Goal: Information Seeking & Learning: Learn about a topic

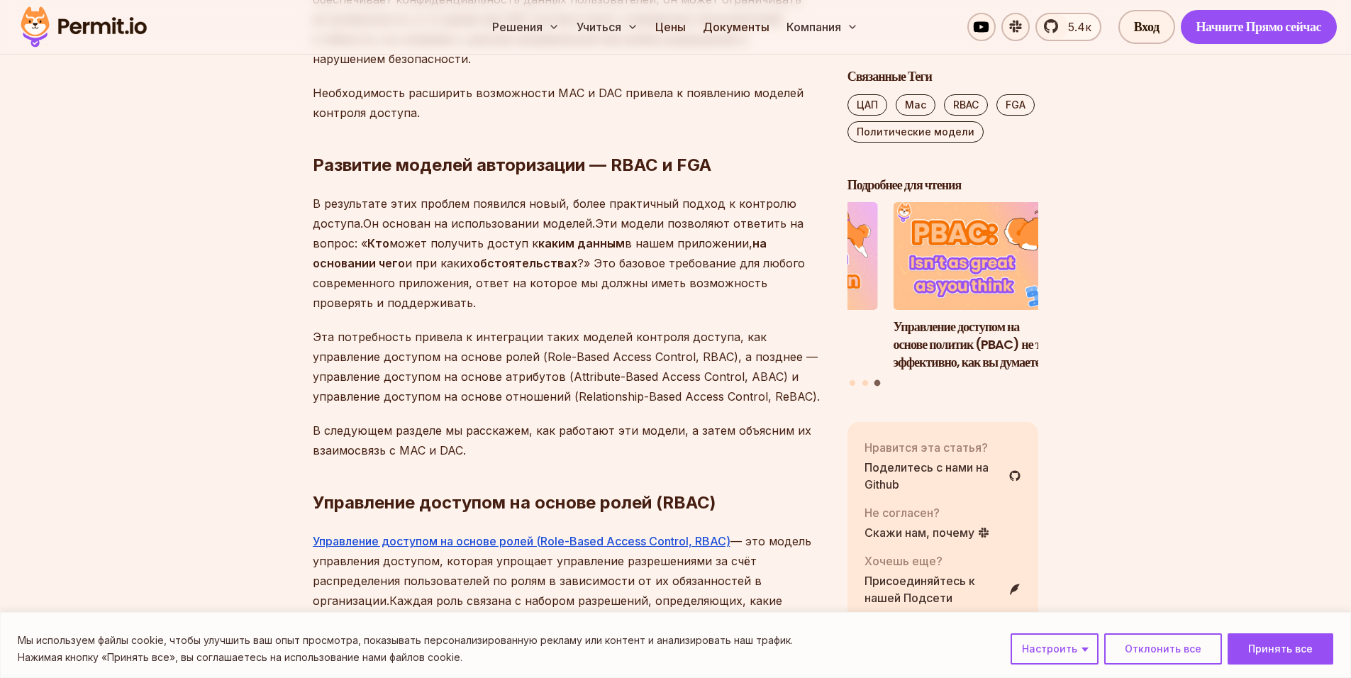
scroll to position [3262, 0]
drag, startPoint x: 429, startPoint y: 130, endPoint x: 482, endPoint y: 138, distance: 53.9
click at [458, 193] on p "В результате этих проблем появился новый, более практичный подход к контролю до…" at bounding box center [569, 252] width 512 height 119
click at [482, 216] on ya-tr-span "Он основан на использовании моделей." at bounding box center [479, 223] width 232 height 14
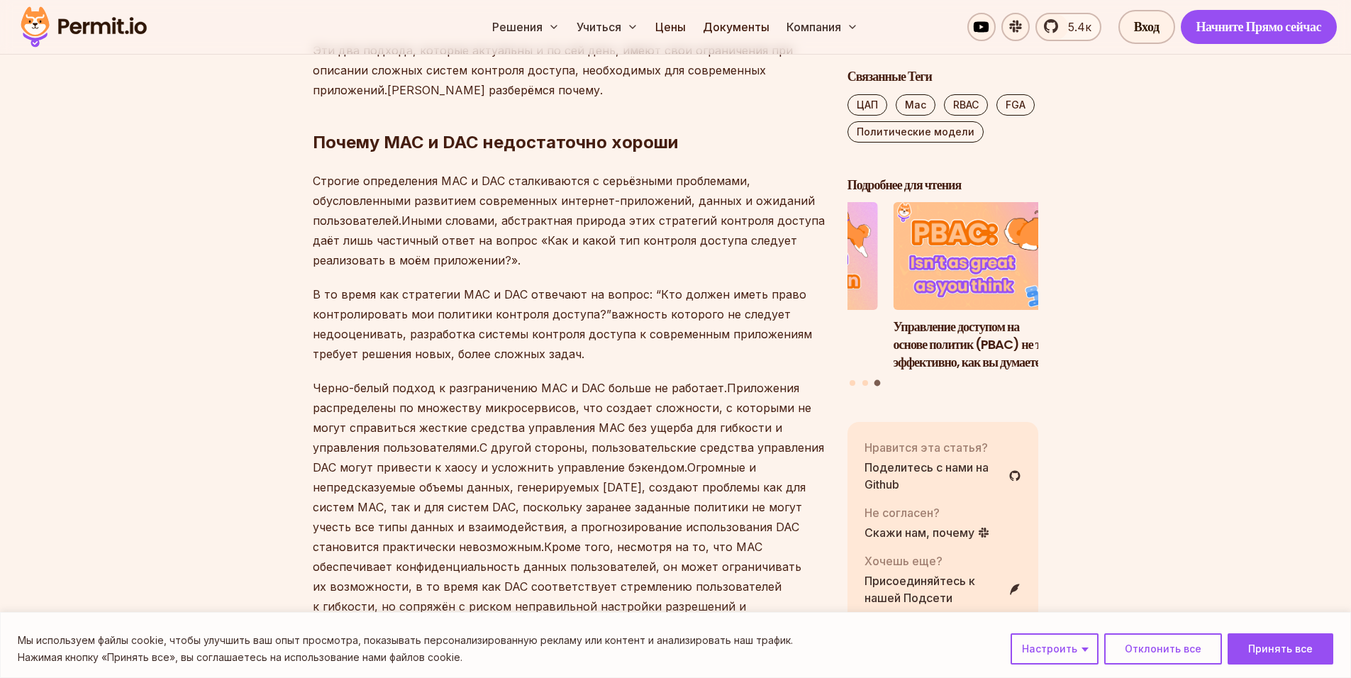
scroll to position [2694, 0]
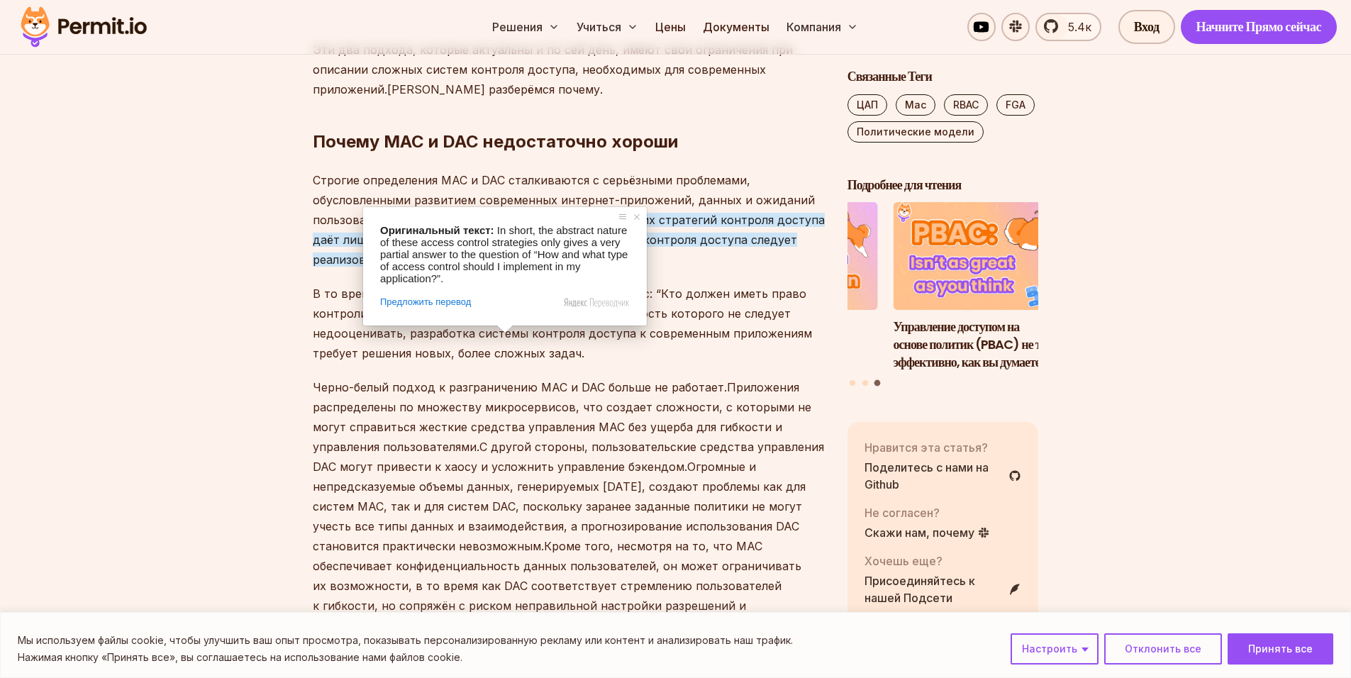
click at [568, 380] on ya-tr-span "Приложения распределены по множеству микросервисов, что создает сложности, с ко…" at bounding box center [562, 417] width 498 height 74
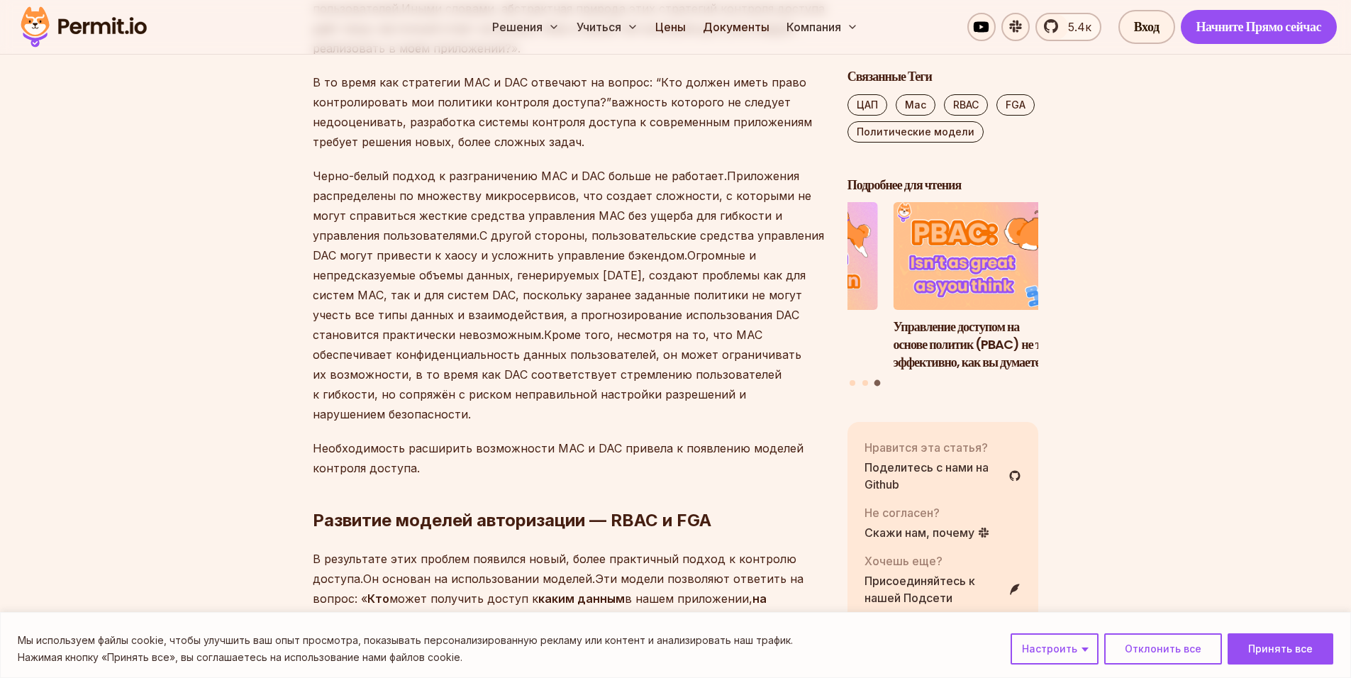
scroll to position [2907, 0]
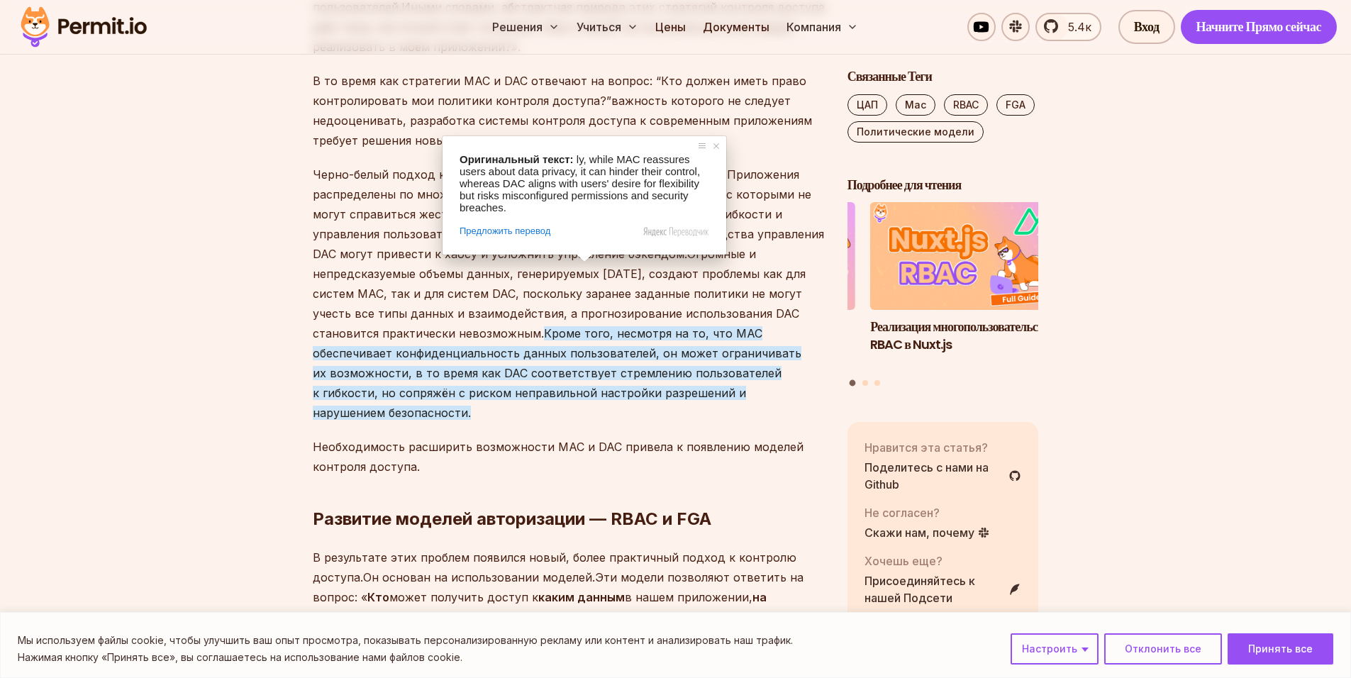
click at [519, 437] on p "Необходимость расширить возможности MAC и DAC привела к появлению моделей контр…" at bounding box center [569, 457] width 512 height 40
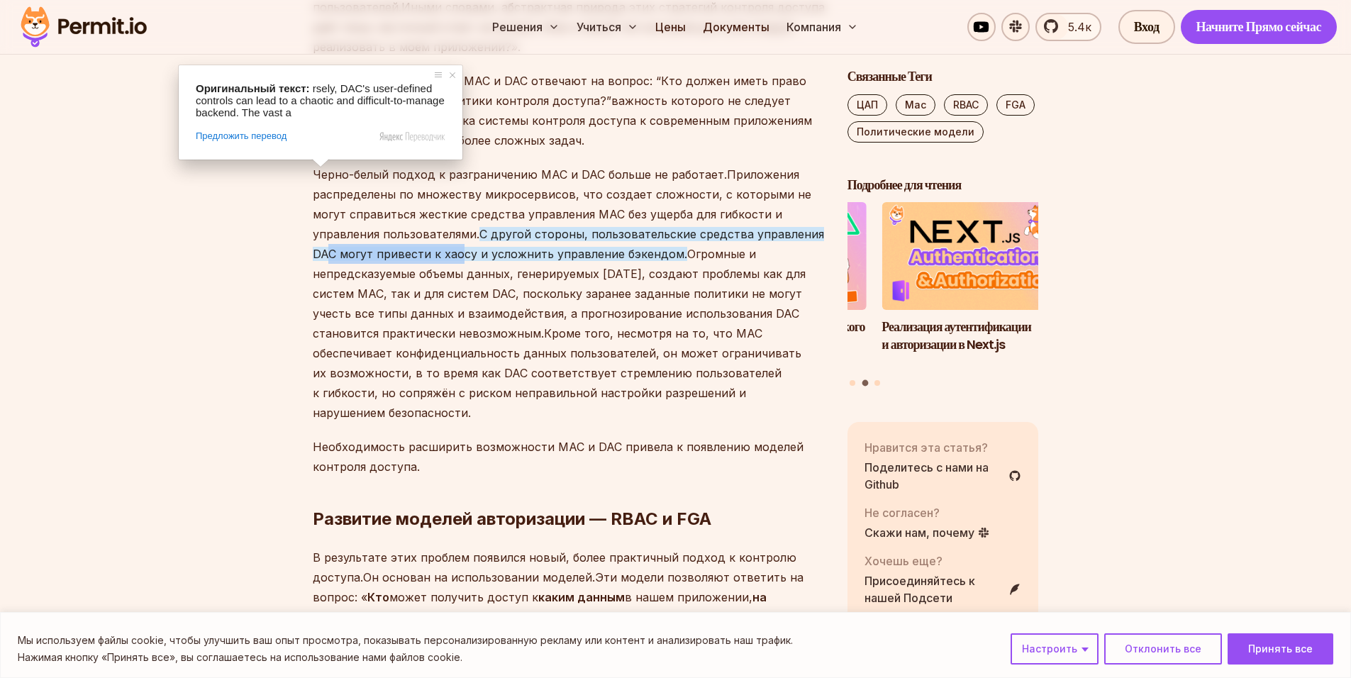
drag, startPoint x: 342, startPoint y: 199, endPoint x: 480, endPoint y: 206, distance: 137.7
click at [467, 204] on p "Черно-белый подход к разграничению MAC и DAC больше не работает. Приложения рас…" at bounding box center [569, 294] width 512 height 258
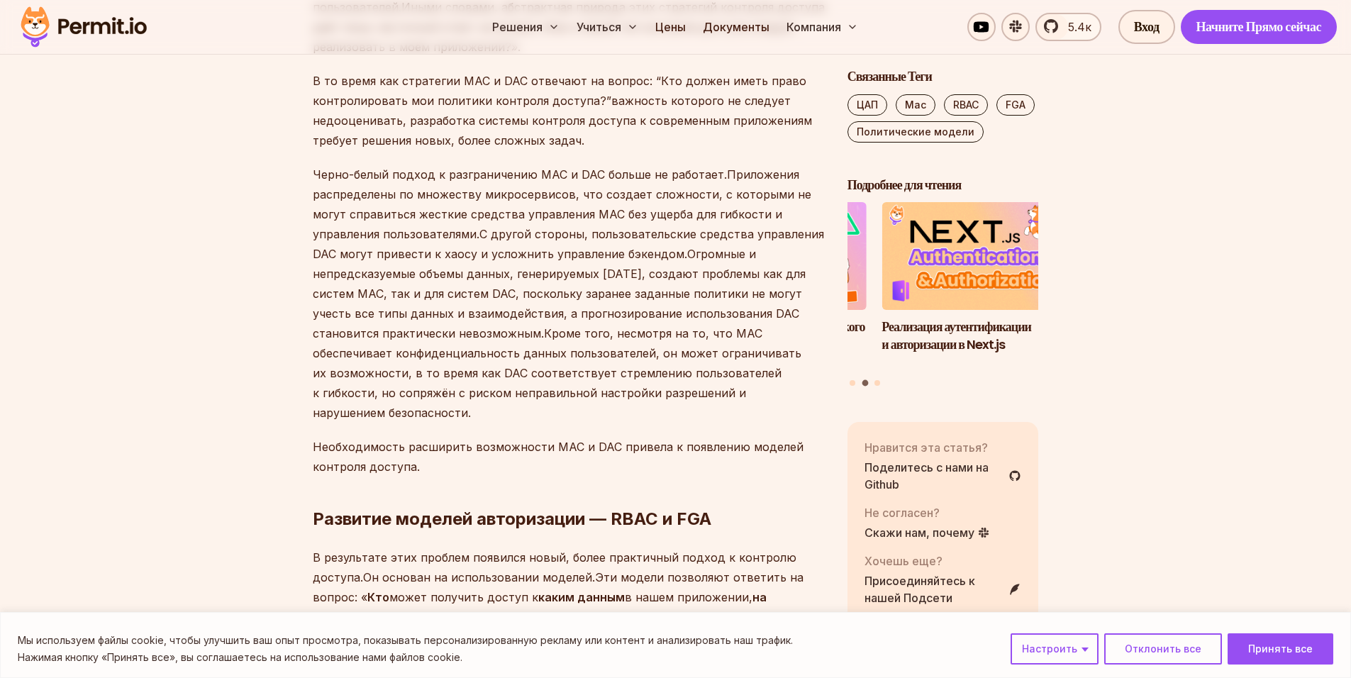
click at [481, 206] on p "Черно-белый подход к разграничению MAC и DAC больше не работает. Приложения рас…" at bounding box center [569, 294] width 512 height 258
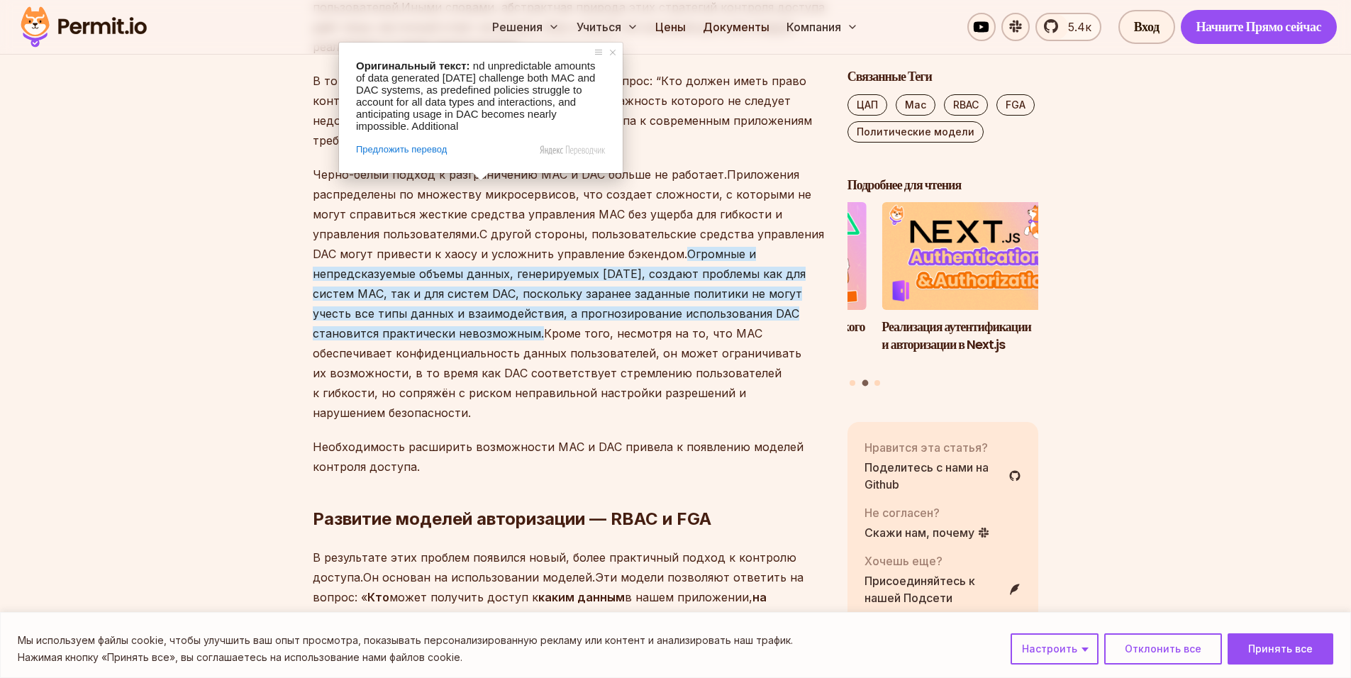
click at [494, 247] on ya-tr-span "Огромные и непредсказуемые объемы данных, генерируемых [DATE], создают проблемы…" at bounding box center [559, 294] width 493 height 94
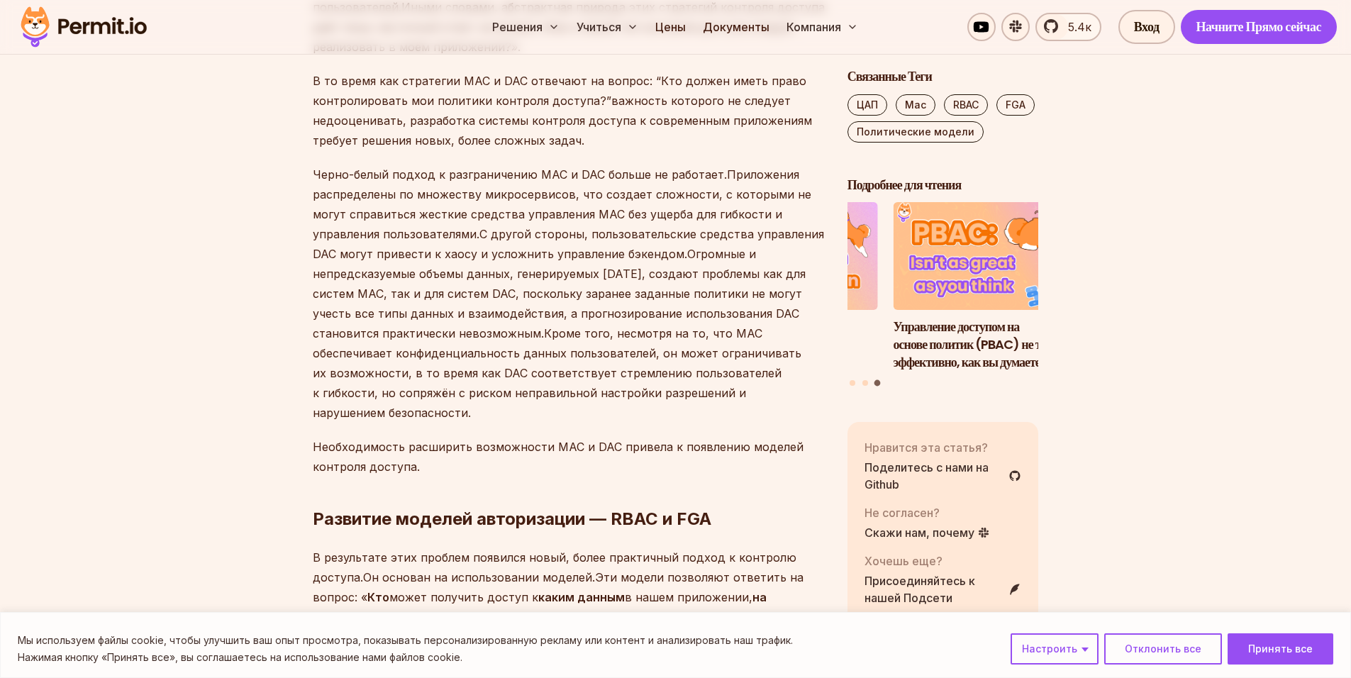
click at [494, 247] on ya-tr-span "Огромные и непредсказуемые объемы данных, генерируемых [DATE], создают проблемы…" at bounding box center [559, 294] width 493 height 94
click at [515, 247] on ya-tr-span "Огромные и непредсказуемые объемы данных, генерируемых [DATE], создают проблемы…" at bounding box center [559, 294] width 493 height 94
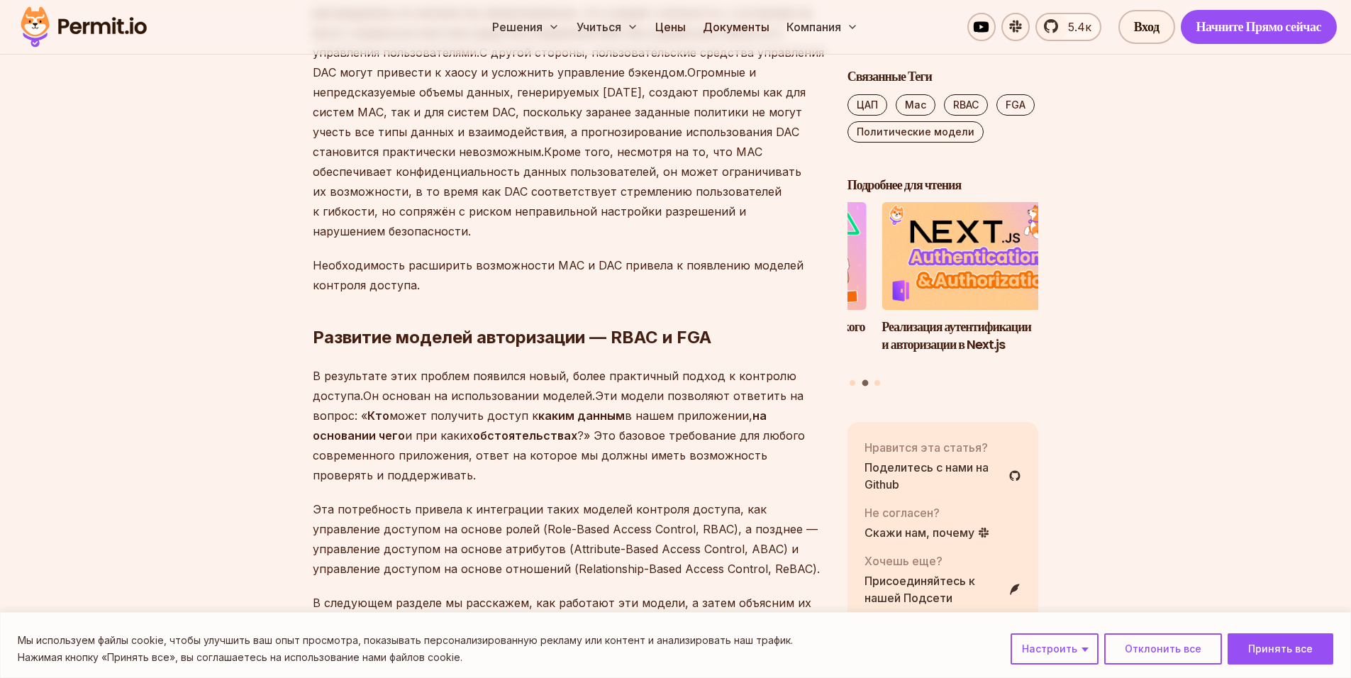
scroll to position [3120, 0]
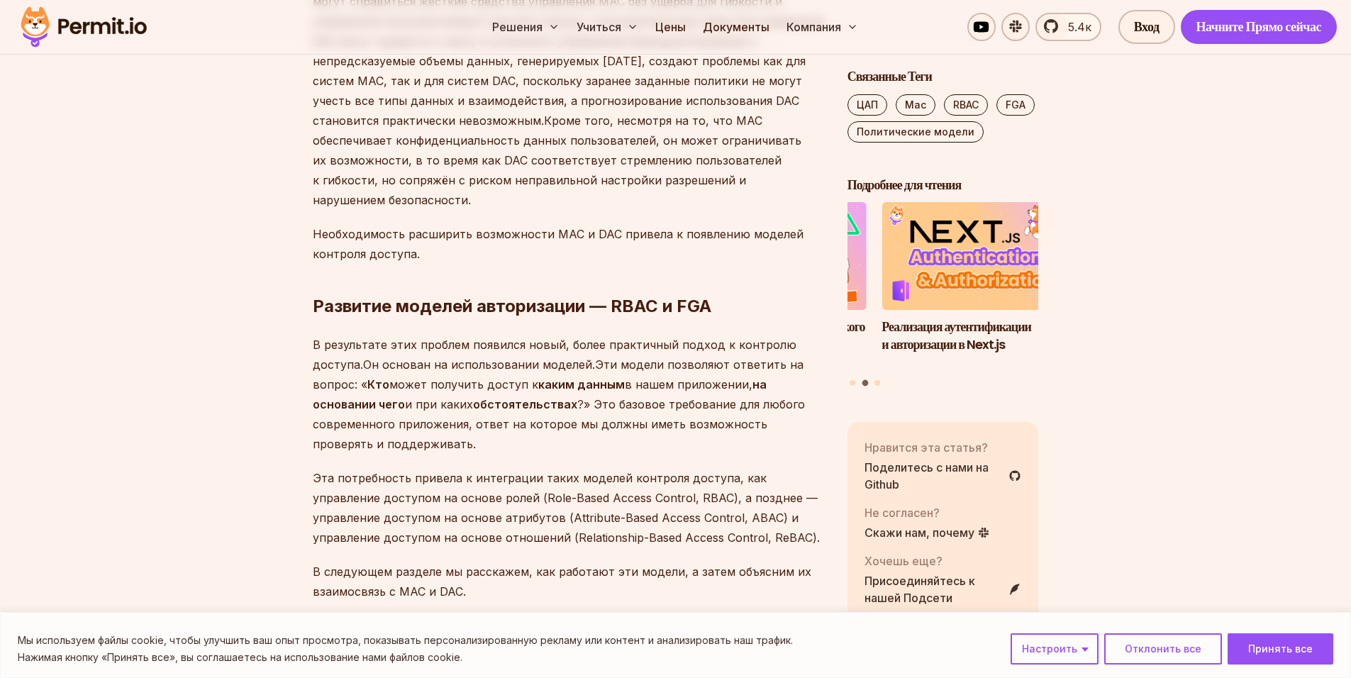
click at [648, 356] on p "В результате этих проблем появился новый, более практичный подход к контролю до…" at bounding box center [569, 394] width 512 height 119
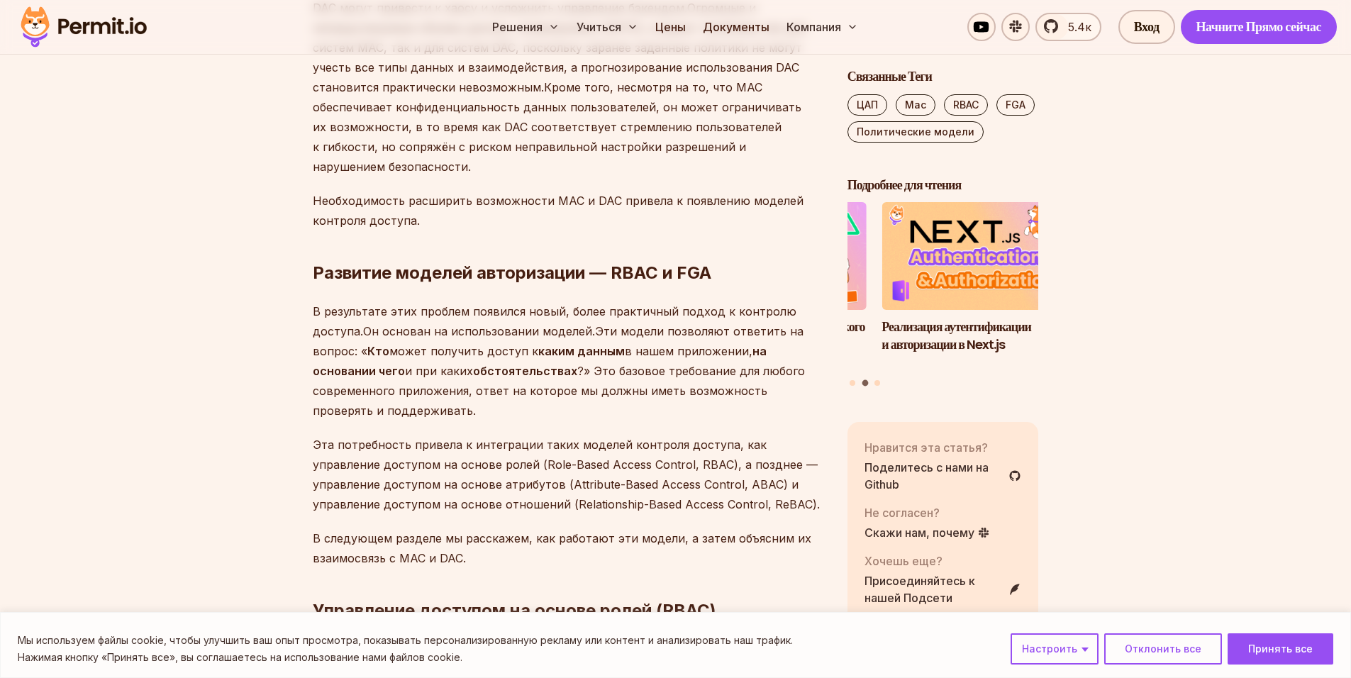
scroll to position [3191, 0]
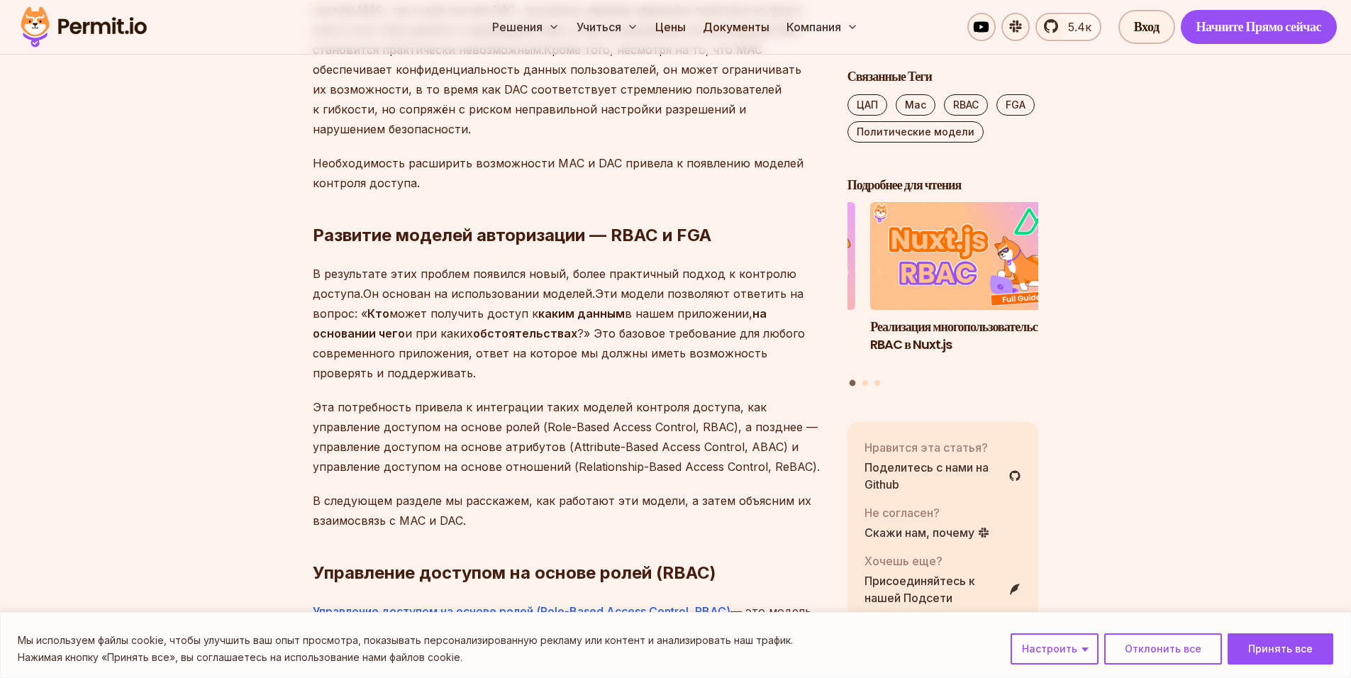
click at [649, 400] on ya-tr-span "Эта потребность привела к интеграции таких моделей контроля доступа, как управл…" at bounding box center [566, 437] width 507 height 74
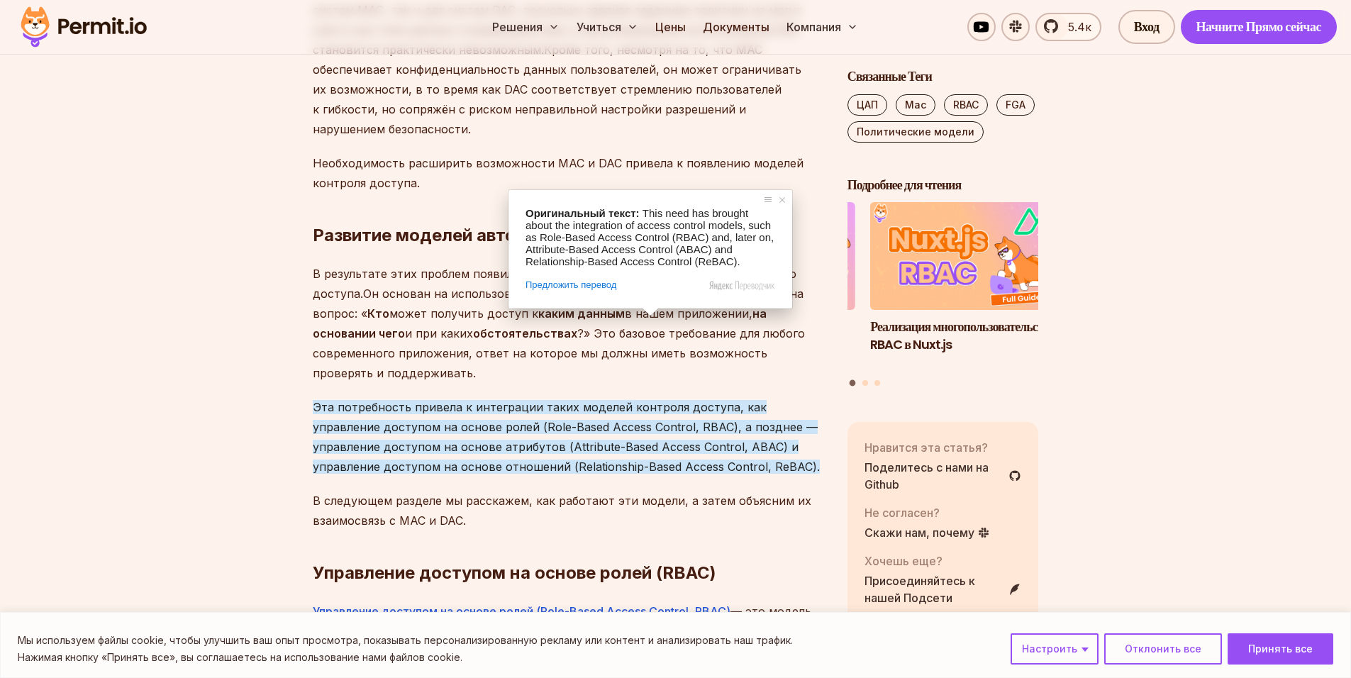
click at [650, 400] on ya-tr-span "Эта потребность привела к интеграции таких моделей контроля доступа, как управл…" at bounding box center [566, 437] width 507 height 74
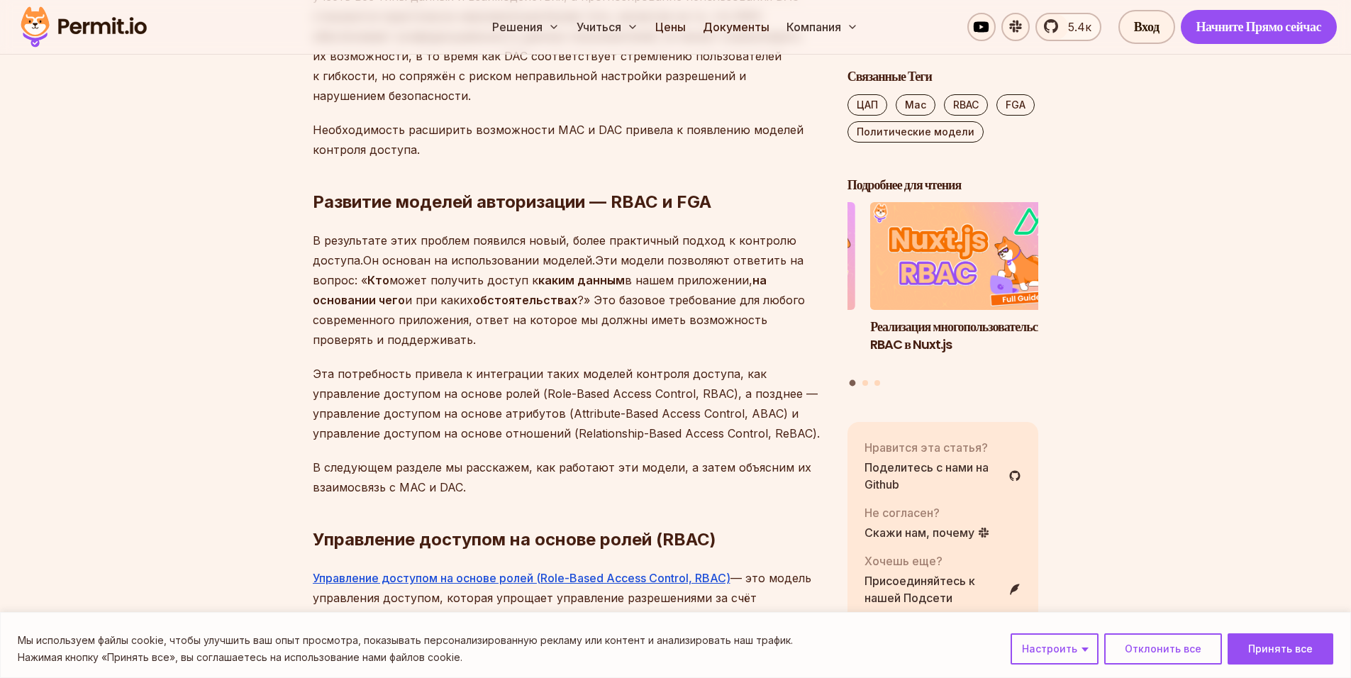
scroll to position [3262, 0]
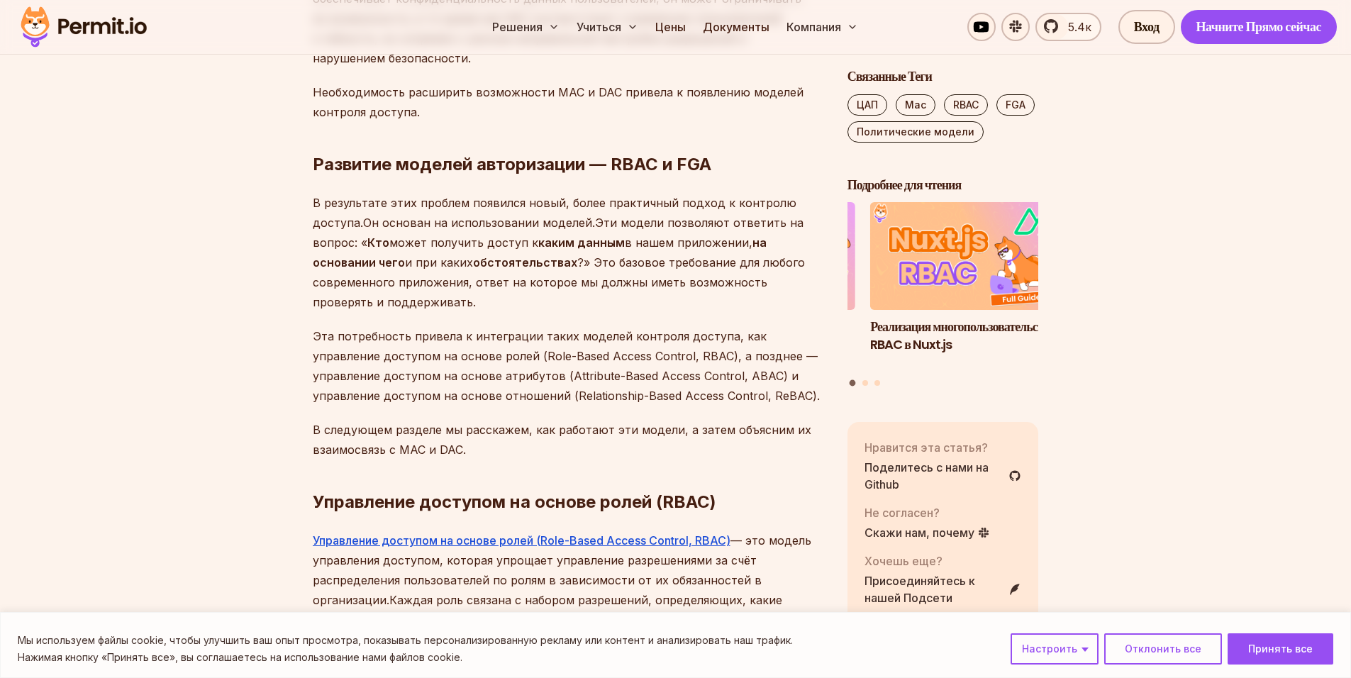
click at [448, 329] on ya-tr-span "Эта потребность привела к интеграции таких моделей контроля доступа, как управл…" at bounding box center [566, 366] width 507 height 74
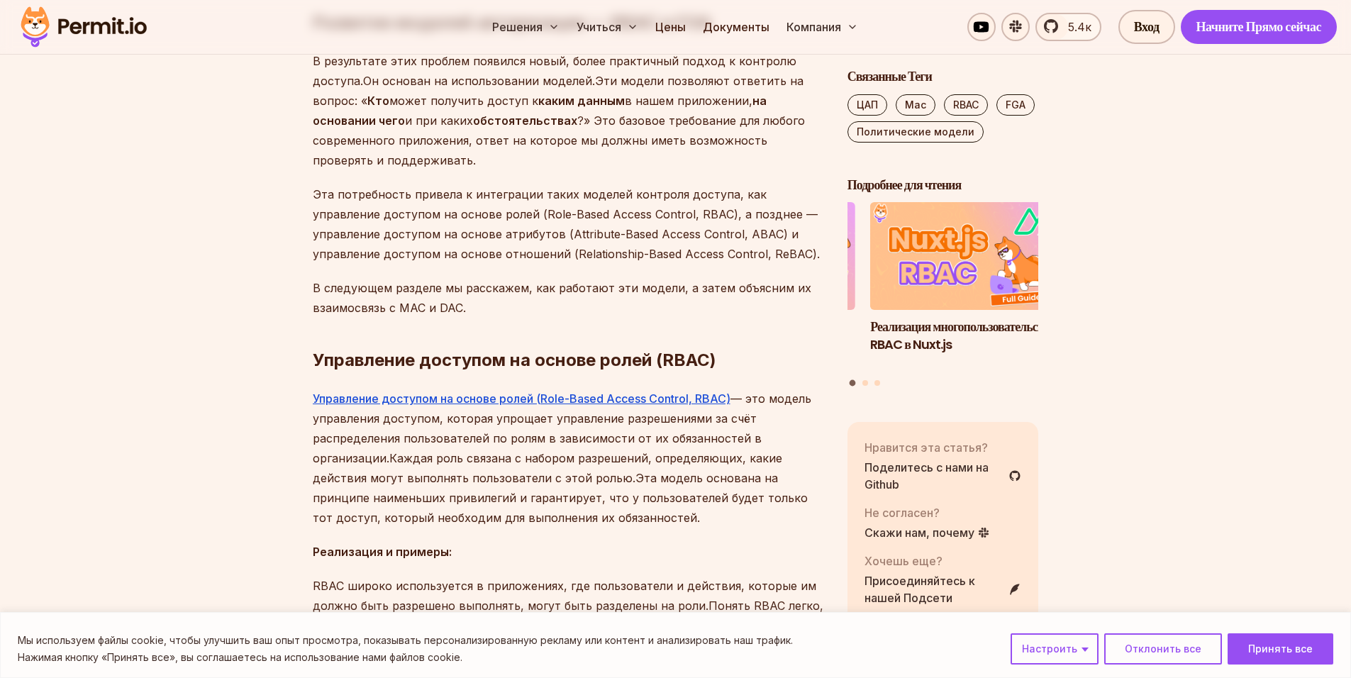
click at [449, 278] on p "В следующем разделе мы расскажем, как работают эти модели, а затем объясним их …" at bounding box center [569, 298] width 512 height 40
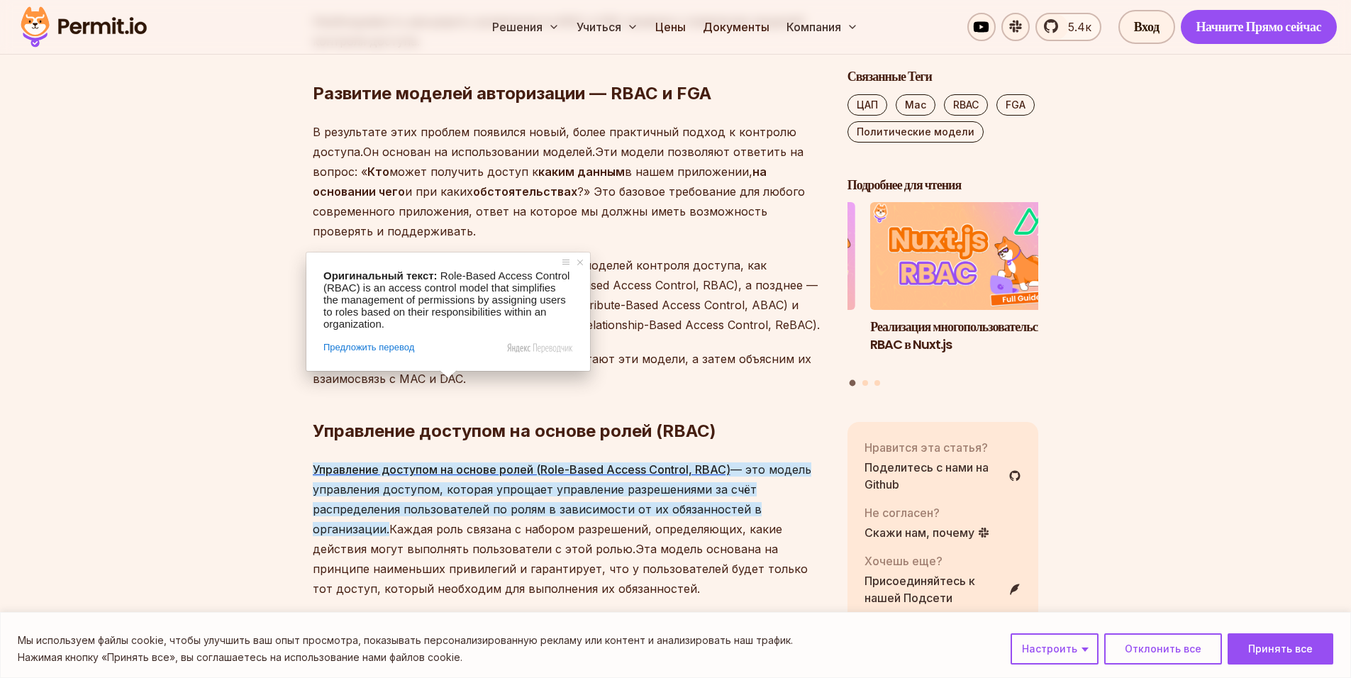
click at [457, 255] on p "Эта потребность привела к интеграции таких моделей контроля доступа, как управл…" at bounding box center [569, 294] width 512 height 79
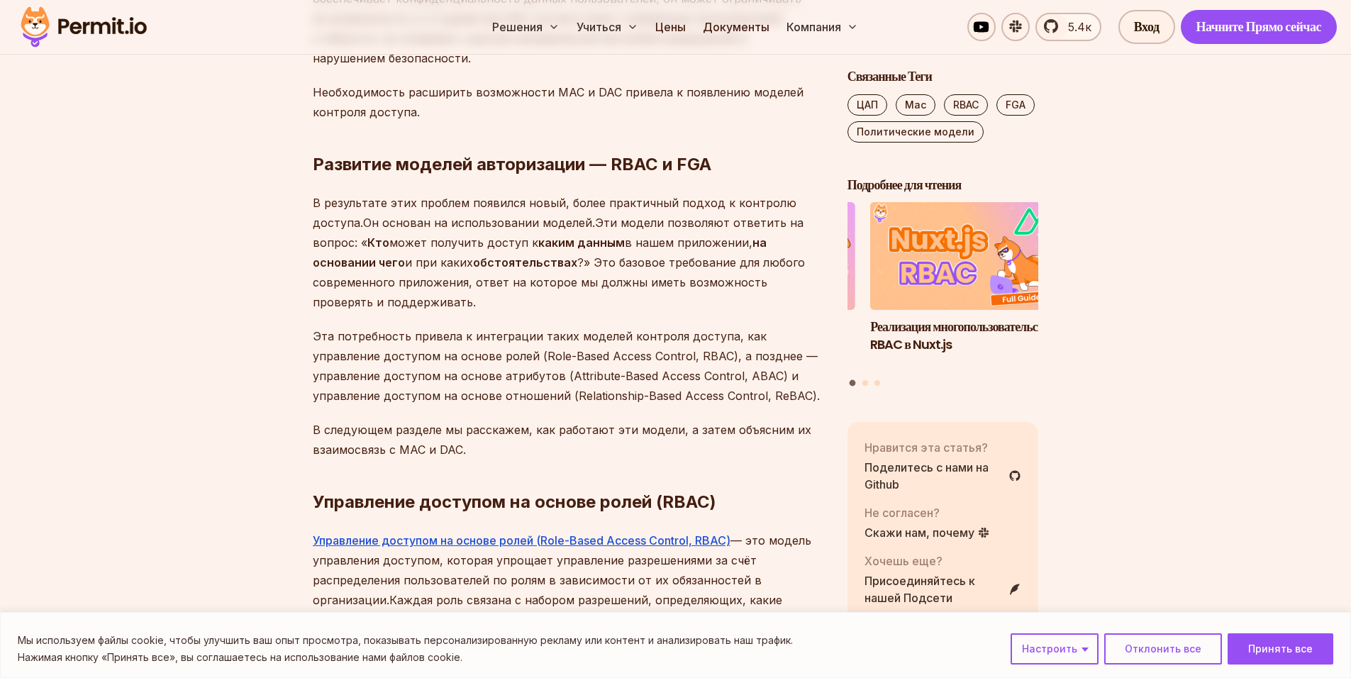
click at [450, 326] on p "Эта потребность привела к интеграции таких моделей контроля доступа, как управл…" at bounding box center [569, 365] width 512 height 79
click at [474, 329] on ya-tr-span "Эта потребность привела к интеграции таких моделей контроля доступа, как управл…" at bounding box center [566, 366] width 507 height 74
click at [508, 329] on ya-tr-span "Эта потребность привела к интеграции таких моделей контроля доступа, как управл…" at bounding box center [566, 366] width 507 height 74
